Goal: Task Accomplishment & Management: Use online tool/utility

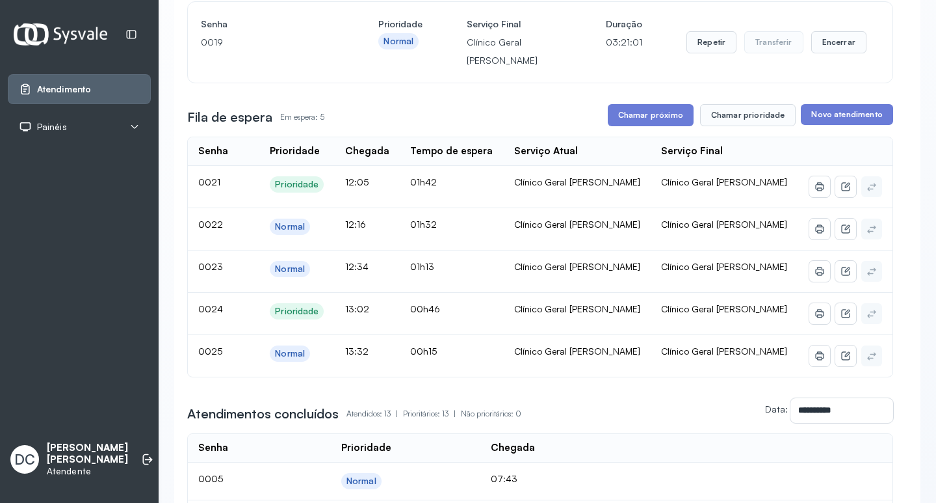
scroll to position [130, 0]
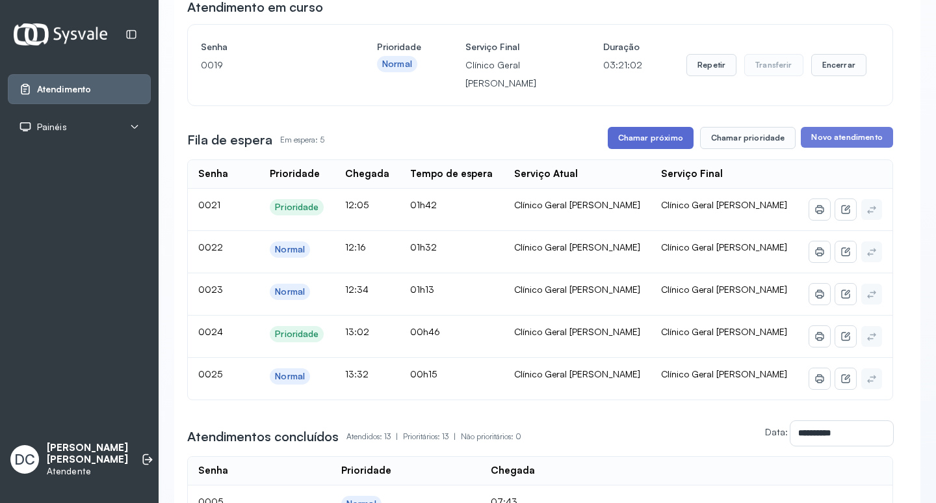
click at [644, 145] on button "Chamar próximo" at bounding box center [651, 138] width 86 height 22
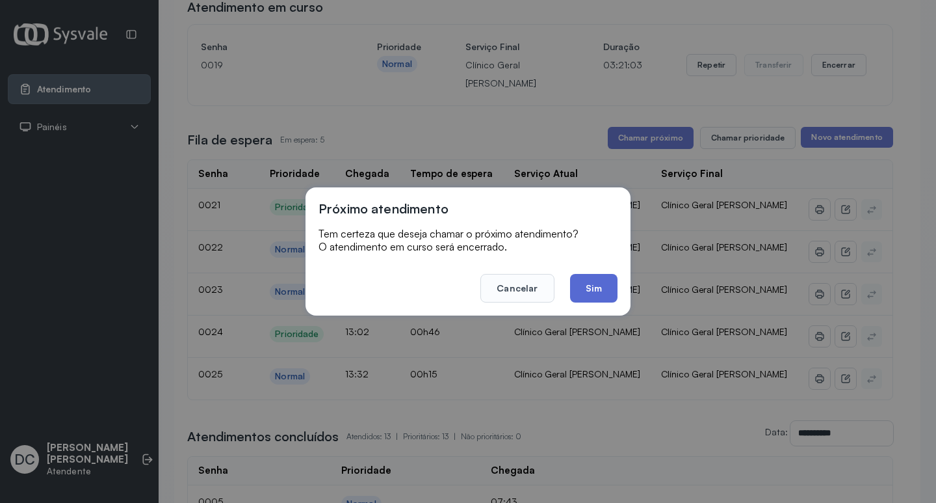
click at [592, 293] on button "Sim" at bounding box center [593, 288] width 47 height 29
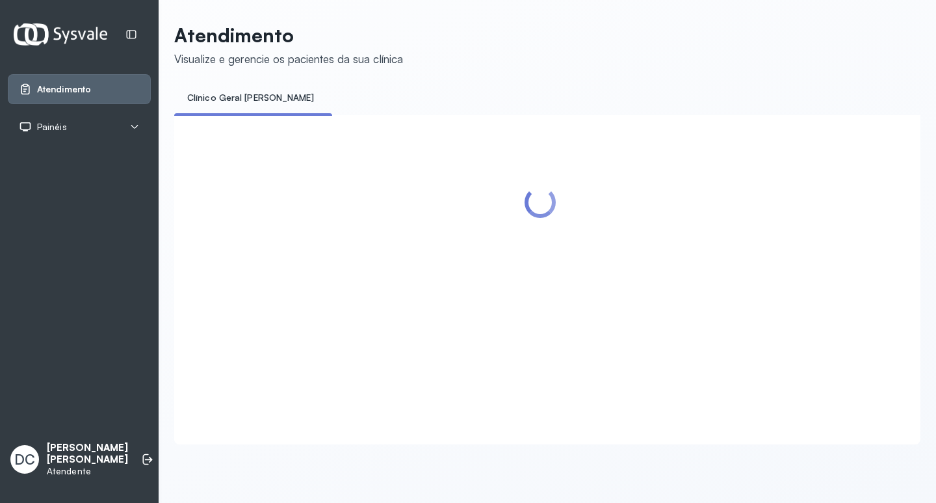
scroll to position [0, 0]
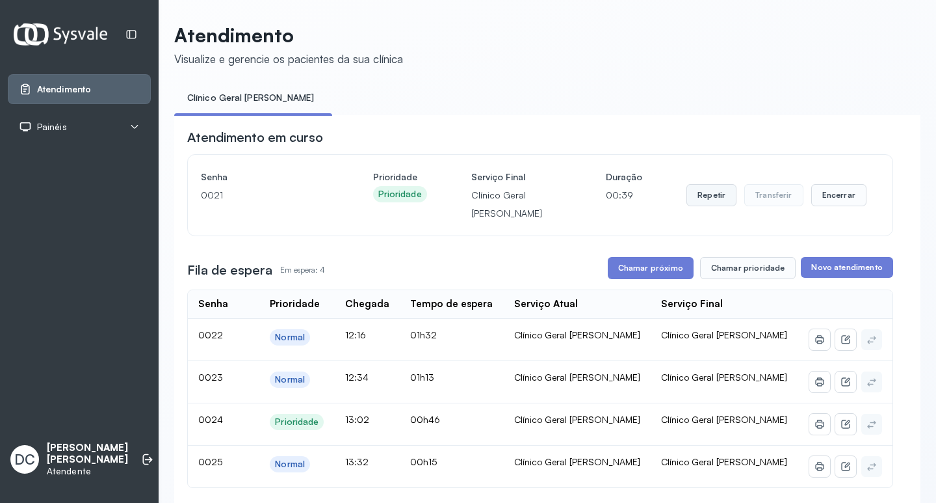
click at [711, 200] on button "Repetir" at bounding box center [712, 195] width 50 height 22
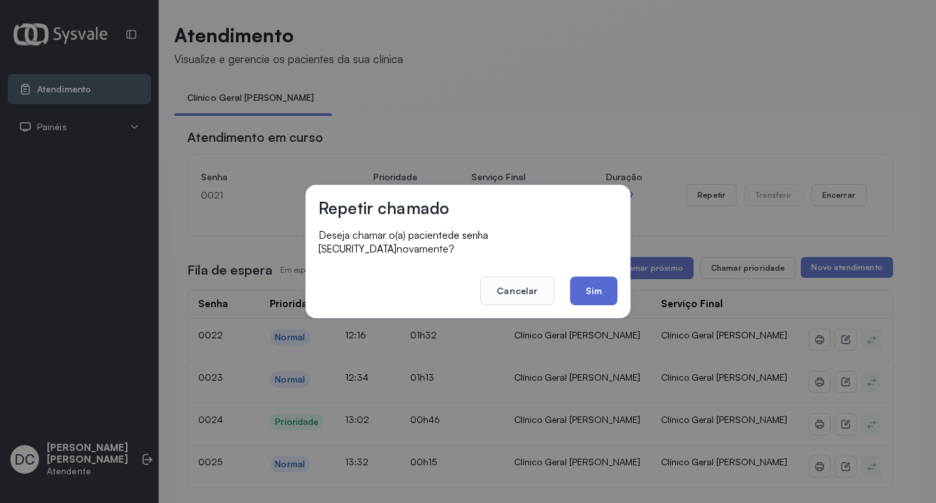
drag, startPoint x: 616, startPoint y: 269, endPoint x: 613, endPoint y: 277, distance: 8.8
click at [613, 277] on footer "Cancelar Sim" at bounding box center [468, 281] width 299 height 47
click at [613, 283] on button "Sim" at bounding box center [593, 290] width 47 height 29
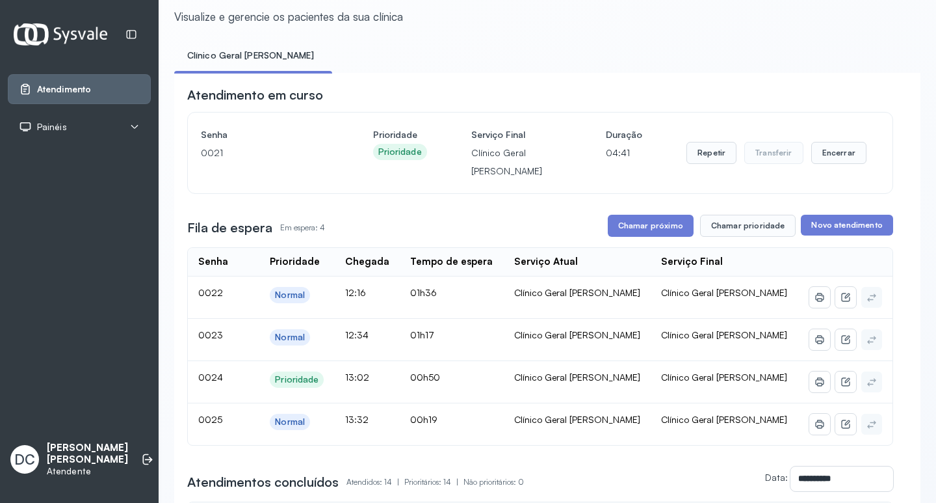
scroll to position [65, 0]
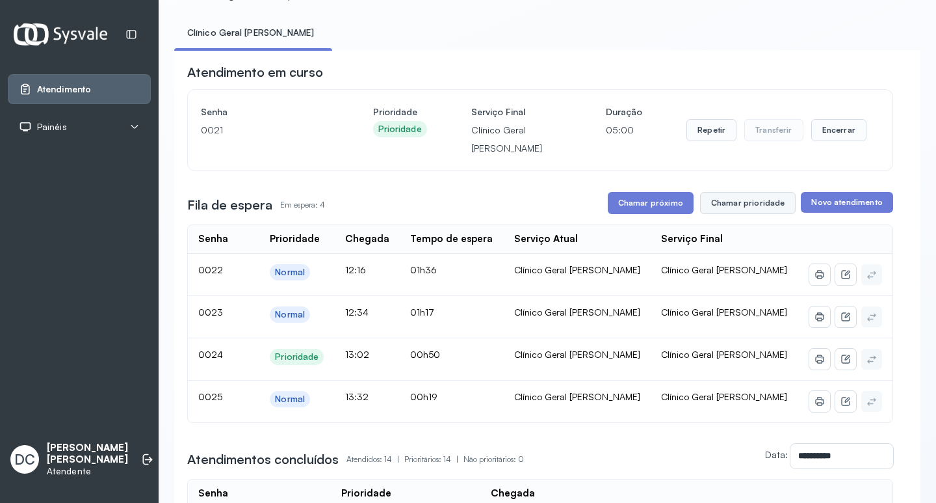
click at [717, 205] on button "Chamar prioridade" at bounding box center [748, 203] width 96 height 22
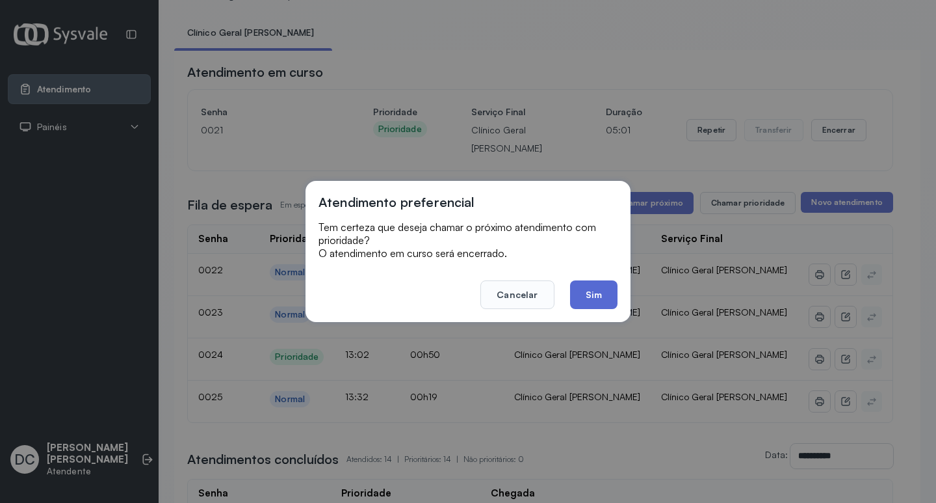
click at [589, 295] on button "Sim" at bounding box center [593, 294] width 47 height 29
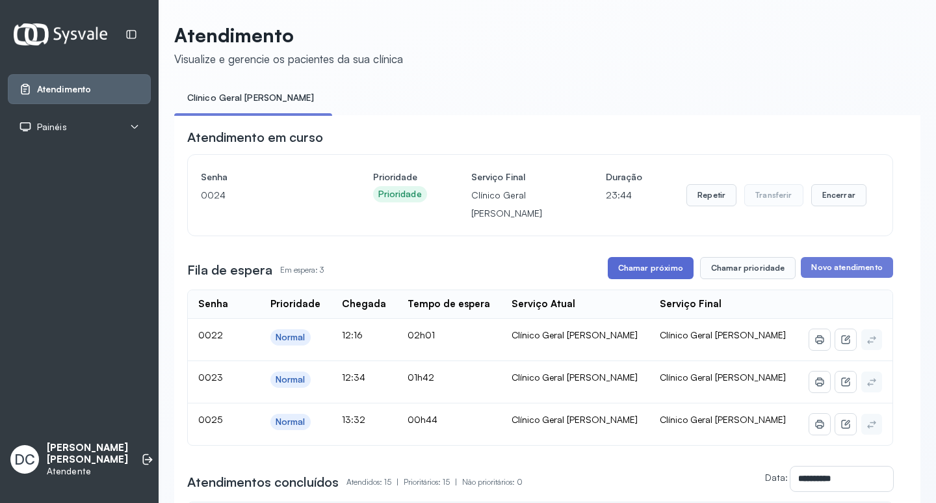
click at [654, 274] on button "Chamar próximo" at bounding box center [651, 268] width 86 height 22
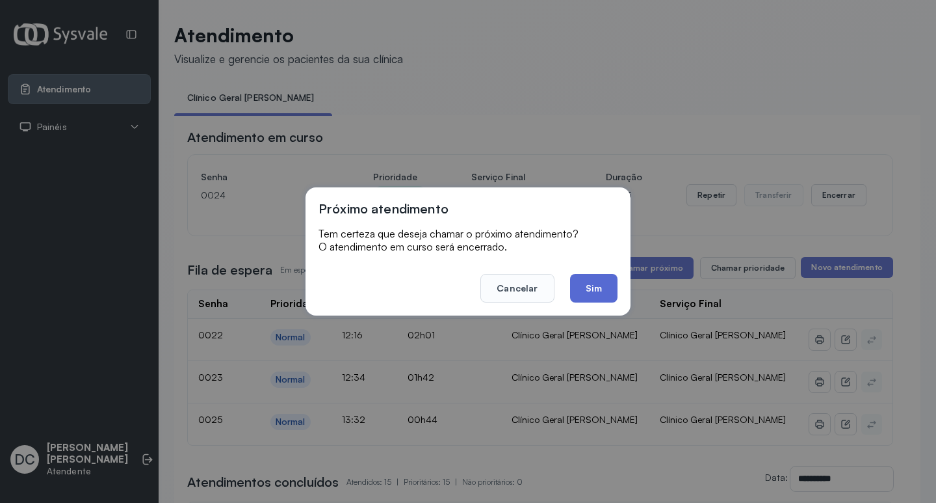
click at [593, 286] on button "Sim" at bounding box center [593, 288] width 47 height 29
